Goal: Find specific page/section: Find specific page/section

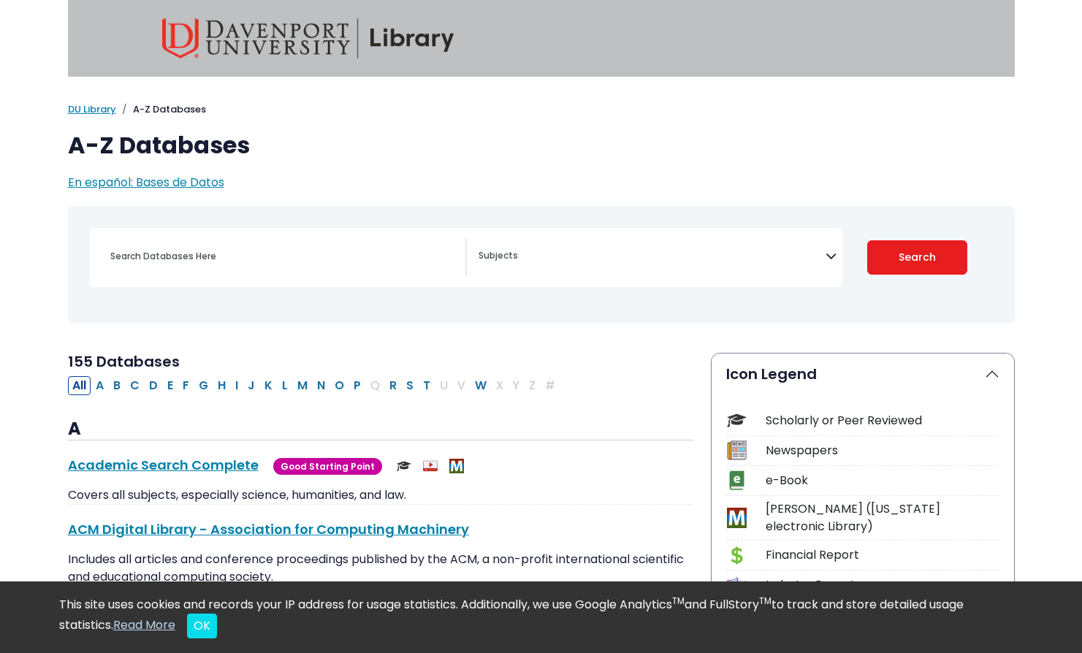
select select "Database Subject Filter"
drag, startPoint x: 216, startPoint y: 267, endPoint x: 206, endPoint y: 240, distance: 28.9
click at [206, 240] on div "Search filters" at bounding box center [284, 256] width 364 height 35
click at [190, 264] on input "Search database by title or keyword" at bounding box center [284, 256] width 364 height 21
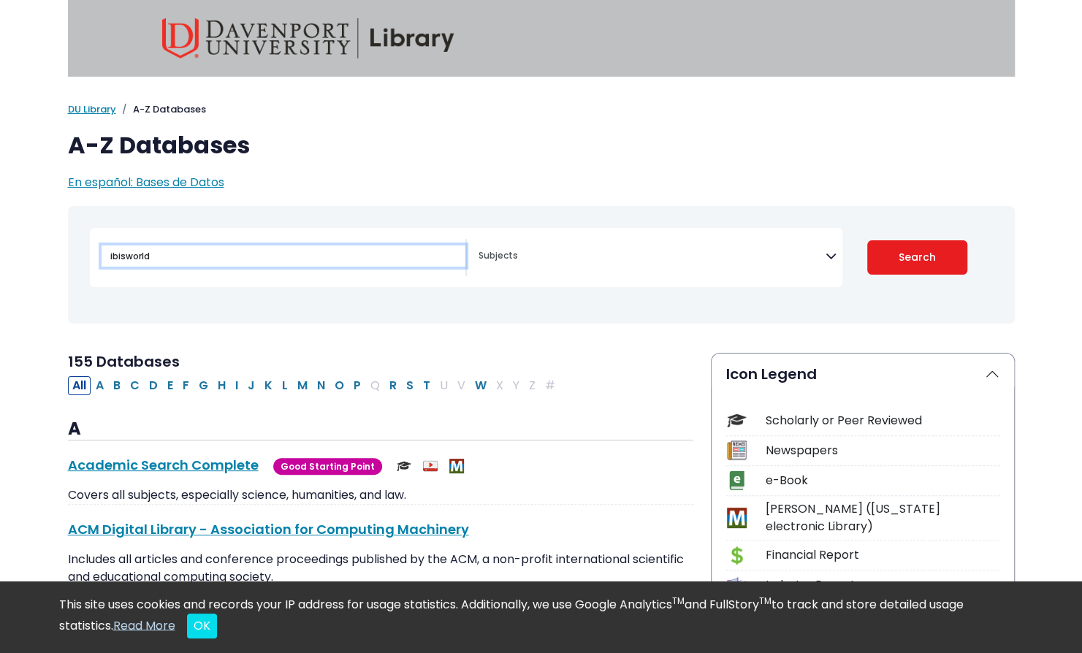
type input "ibisworld"
click at [867, 240] on button "Search" at bounding box center [917, 257] width 100 height 34
select select "Database Subject Filter"
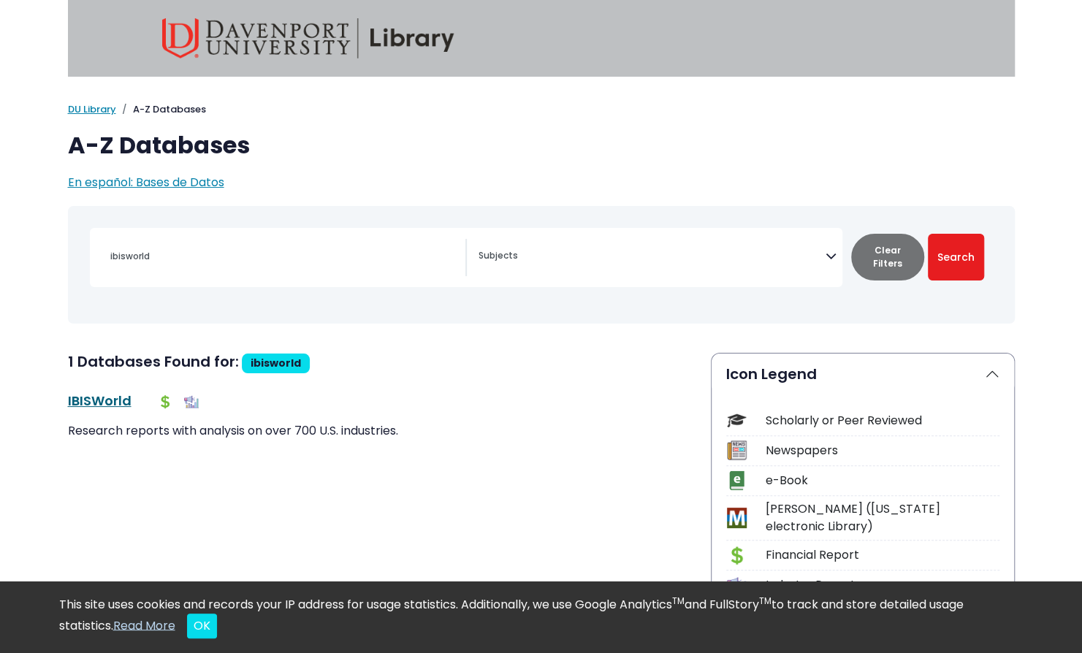
click at [104, 405] on link "IBISWorld This link opens in a new window" at bounding box center [100, 401] width 64 height 18
click at [91, 399] on link "IBISWorld This link opens in a new window" at bounding box center [100, 401] width 64 height 18
